Goal: Task Accomplishment & Management: Use online tool/utility

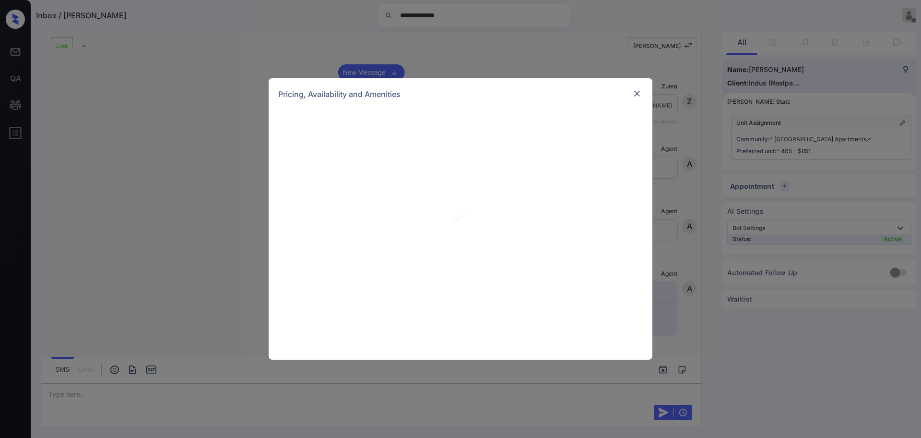
scroll to position [775, 0]
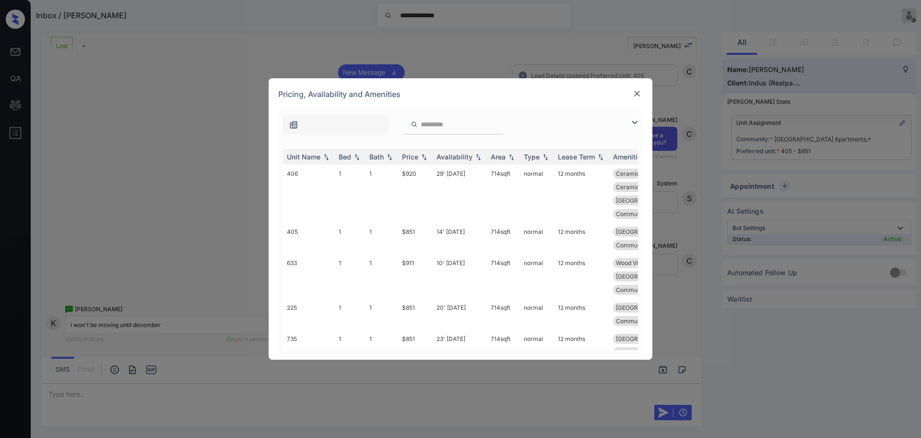
click at [637, 92] on img at bounding box center [638, 94] width 10 height 10
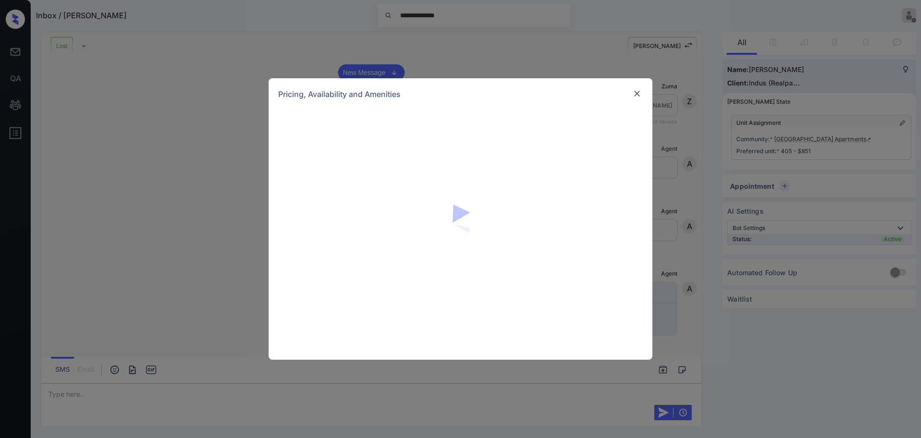
scroll to position [655, 0]
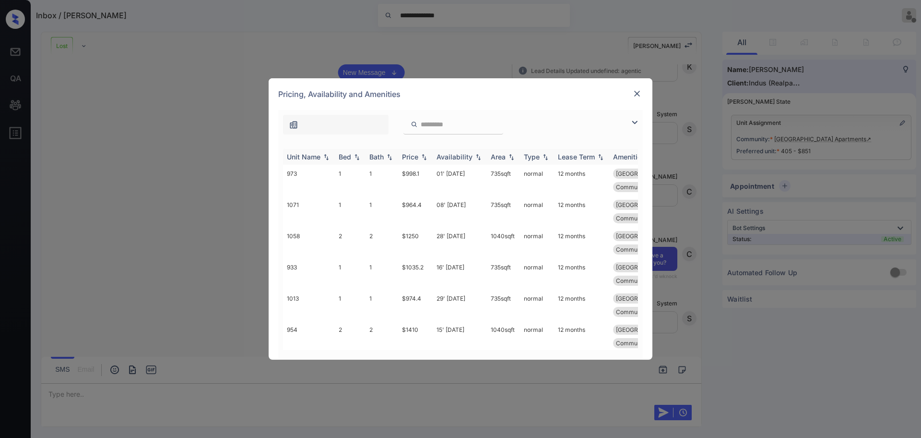
click at [450, 163] on th "Availability" at bounding box center [460, 157] width 54 height 16
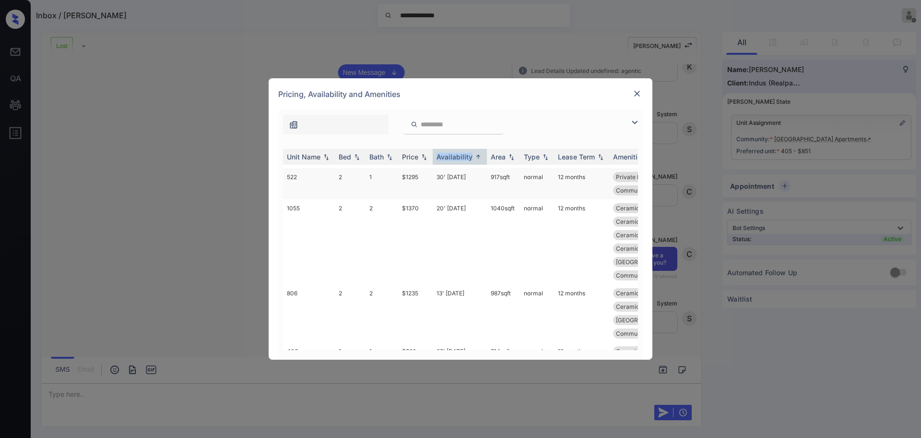
scroll to position [120, 0]
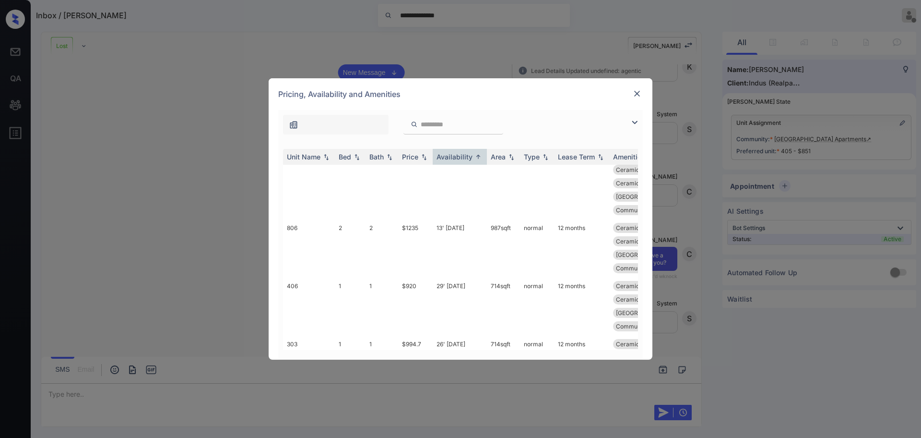
click at [632, 95] on div at bounding box center [638, 94] width 12 height 12
